Goal: Task Accomplishment & Management: Use online tool/utility

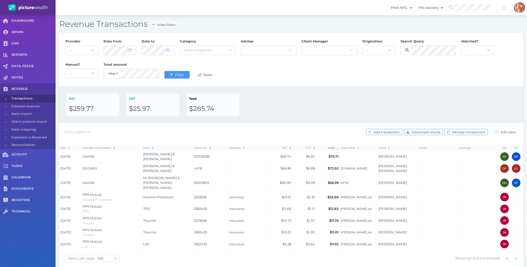
select select "null"
select select "100"
click at [81, 55] on span "- Acuity Fee Revenue Acuity Trustee Advocate Private Wealth Pty Ltd AIA Austral…" at bounding box center [81, 50] width 33 height 10
click at [66, 46] on select "- Acuity Fee Revenue Acuity Trustee Advocate Private Wealth Pty Ltd AIA Austral…" at bounding box center [82, 50] width 32 height 9
click at [390, 87] on div "NET $259.77 GST $25.97 Total $285.74" at bounding box center [291, 104] width 464 height 37
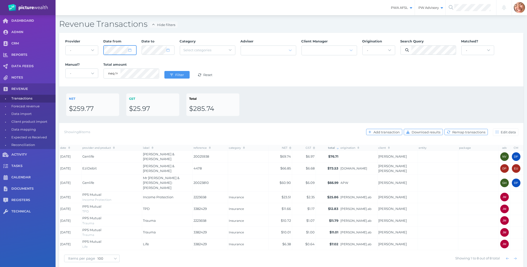
select select "2"
select select "2025"
click at [262, 76] on div "Provider - Acuity Fee Revenue Acuity Trustee Advocate Private Wealth Pty Ltd AI…" at bounding box center [291, 59] width 457 height 46
select select "2"
select select "2025"
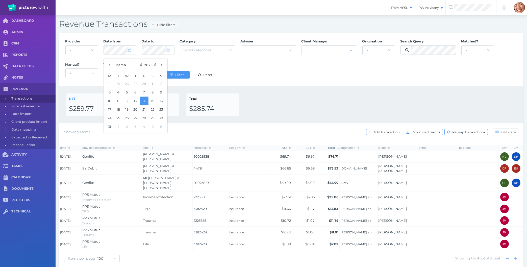
click at [359, 95] on div "NET $259.77 GST $25.97 Total $285.74" at bounding box center [291, 104] width 450 height 22
click at [348, 62] on div "Provider - Acuity Fee Revenue Acuity Trustee Advocate Private Wealth Pty Ltd AI…" at bounding box center [291, 59] width 457 height 46
click at [336, 104] on div "NET $259.77 GST $25.97 Total $285.74" at bounding box center [291, 104] width 450 height 22
drag, startPoint x: 328, startPoint y: 93, endPoint x: 314, endPoint y: 70, distance: 26.6
click at [314, 70] on div "Provider - Acuity Fee Revenue Acuity Trustee Advocate Private Wealth Pty Ltd AI…" at bounding box center [291, 150] width 464 height 235
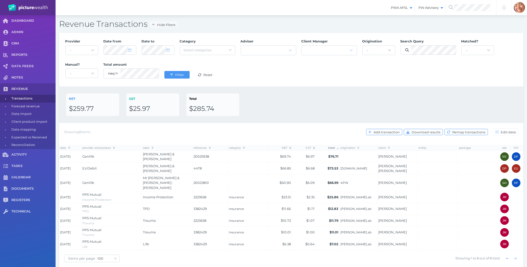
click at [314, 70] on div "Provider - Acuity Fee Revenue Acuity Trustee Advocate Private Wealth Pty Ltd AI…" at bounding box center [291, 59] width 457 height 46
